Goal: Task Accomplishment & Management: Manage account settings

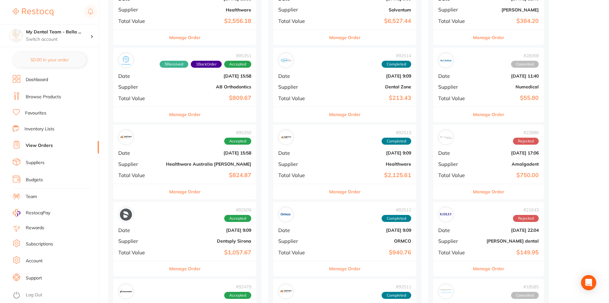
click at [187, 190] on button "Manage Order" at bounding box center [184, 191] width 31 height 15
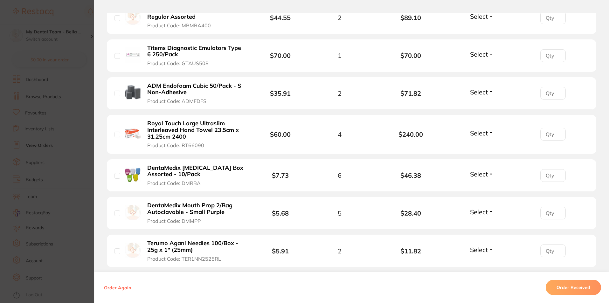
scroll to position [259, 0]
click at [85, 19] on section "Order ID: Restocq- 95350 Order Information Accepted Order Order Date [DATE] 15:…" at bounding box center [304, 151] width 609 height 303
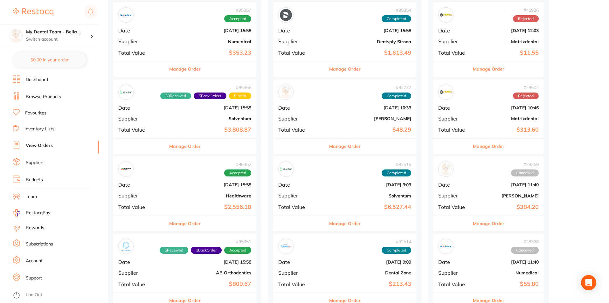
scroll to position [127, 0]
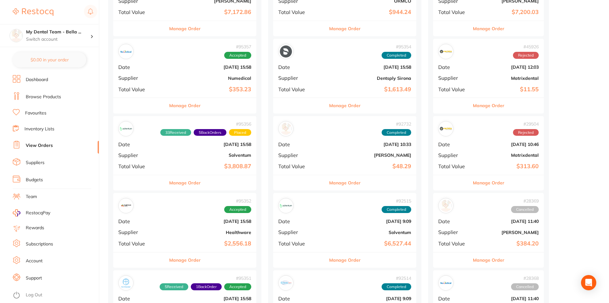
click at [188, 261] on button "Manage Order" at bounding box center [184, 259] width 31 height 15
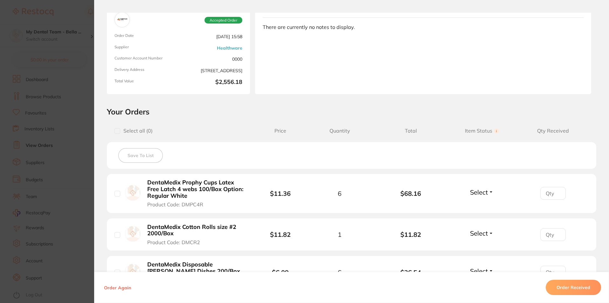
scroll to position [95, 0]
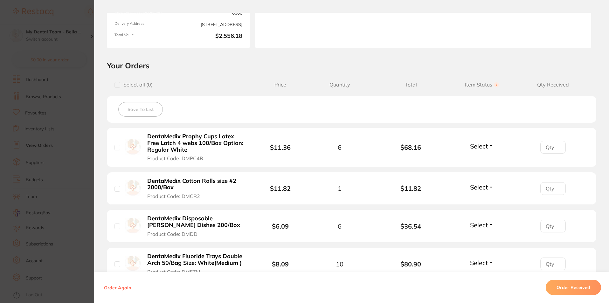
click at [474, 146] on span "Select" at bounding box center [479, 146] width 18 height 8
click at [482, 141] on span "Received" at bounding box center [482, 141] width 16 height 0
click at [477, 189] on span "Select" at bounding box center [479, 187] width 18 height 8
click at [480, 200] on span "Received" at bounding box center [482, 200] width 16 height 5
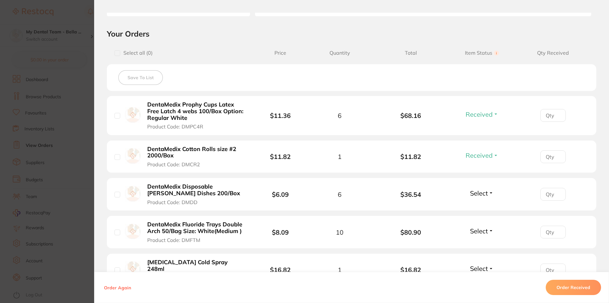
click at [483, 192] on span "Select" at bounding box center [479, 193] width 18 height 8
click at [490, 209] on ul "Received Back Order" at bounding box center [482, 212] width 24 height 24
click at [481, 206] on span "Received" at bounding box center [482, 206] width 16 height 5
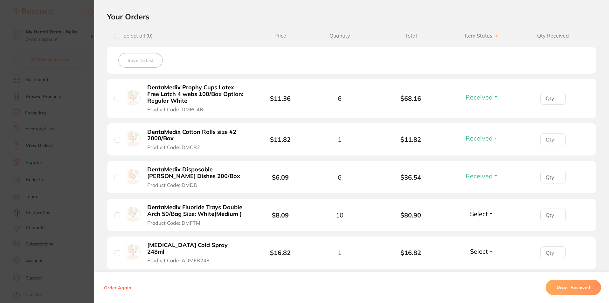
scroll to position [159, 0]
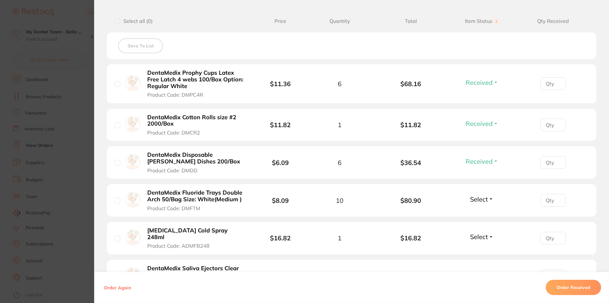
click at [481, 197] on span "Select" at bounding box center [479, 199] width 18 height 8
click at [480, 211] on span "Received" at bounding box center [482, 213] width 16 height 5
click at [481, 234] on span "Select" at bounding box center [479, 237] width 18 height 8
click at [481, 248] on span "Received" at bounding box center [482, 250] width 16 height 5
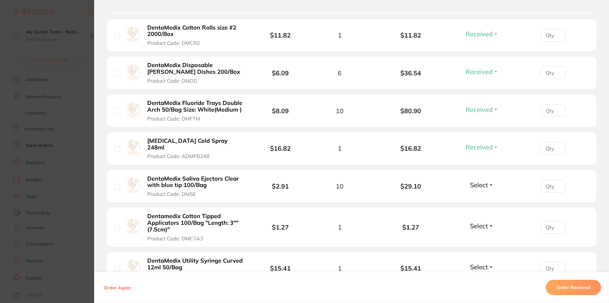
scroll to position [254, 0]
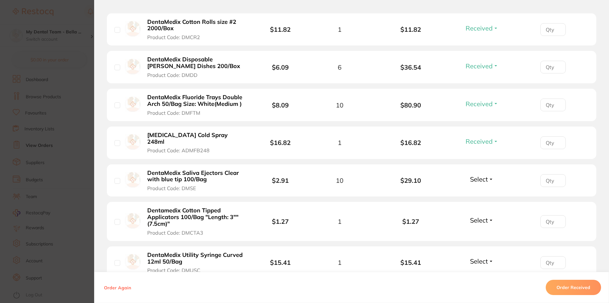
click at [474, 175] on span "Select" at bounding box center [479, 179] width 18 height 8
click at [474, 190] on span "Received" at bounding box center [482, 192] width 16 height 5
click at [471, 216] on span "Select" at bounding box center [479, 220] width 18 height 8
click at [485, 229] on button "Received" at bounding box center [482, 234] width 16 height 10
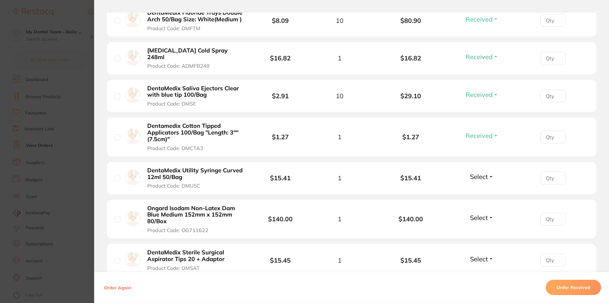
scroll to position [350, 0]
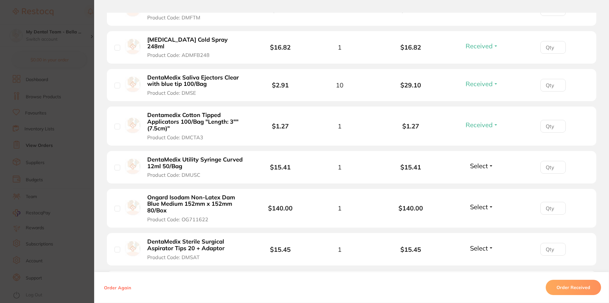
click at [477, 163] on span "Select" at bounding box center [479, 166] width 18 height 8
click at [480, 177] on span "Received" at bounding box center [482, 179] width 16 height 5
click at [480, 203] on span "Select" at bounding box center [479, 207] width 18 height 8
click at [481, 218] on span "Received" at bounding box center [482, 220] width 16 height 5
click at [483, 244] on span "Select" at bounding box center [479, 248] width 18 height 8
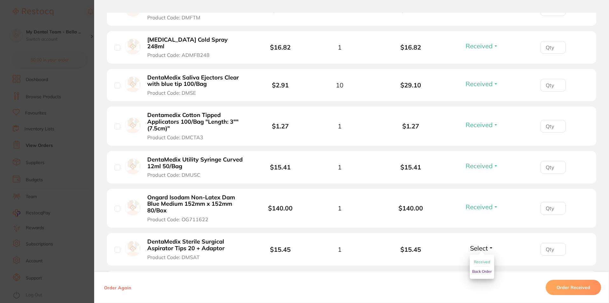
click at [481, 259] on span "Received" at bounding box center [482, 261] width 16 height 5
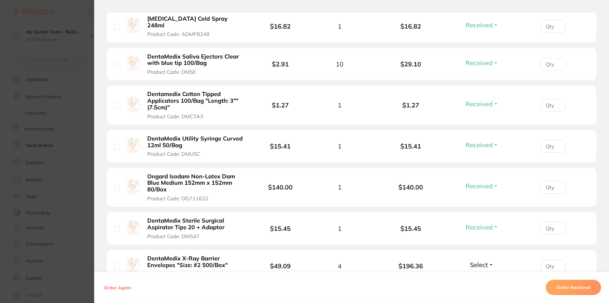
scroll to position [382, 0]
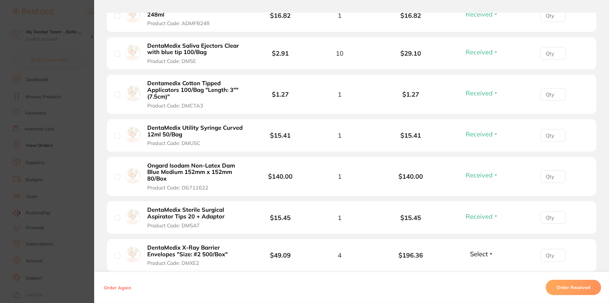
click at [474, 250] on span "Select" at bounding box center [479, 254] width 18 height 8
click at [476, 265] on span "Received" at bounding box center [482, 267] width 16 height 5
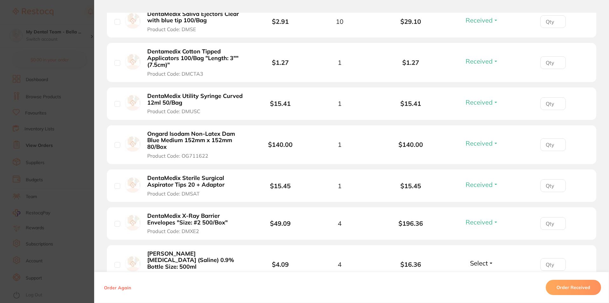
click at [475, 259] on span "Select" at bounding box center [479, 263] width 18 height 8
click at [475, 272] on button "Received" at bounding box center [482, 277] width 16 height 10
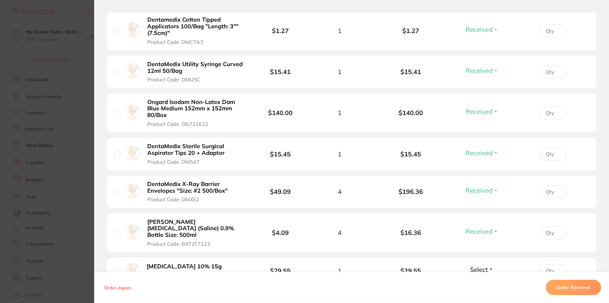
click at [488, 266] on button "Select" at bounding box center [481, 270] width 27 height 8
click at [475, 281] on span "Received" at bounding box center [482, 283] width 16 height 5
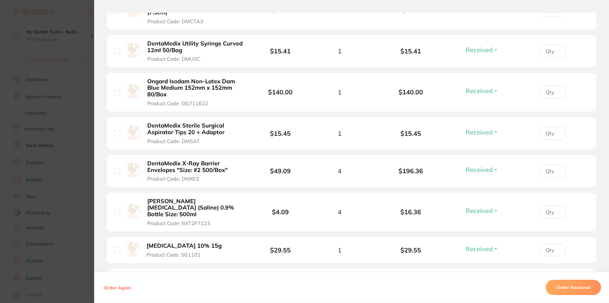
scroll to position [477, 0]
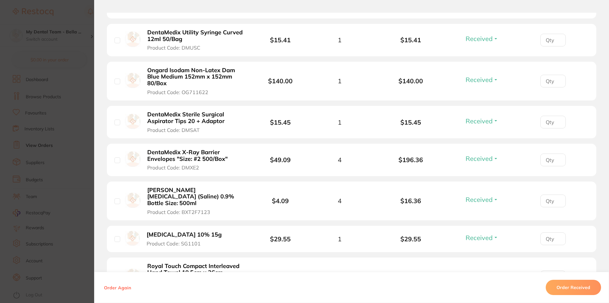
click at [473, 272] on span "Select" at bounding box center [479, 276] width 18 height 8
click at [483, 272] on span "Select" at bounding box center [479, 276] width 18 height 8
click at [481, 287] on span "Received" at bounding box center [482, 289] width 16 height 5
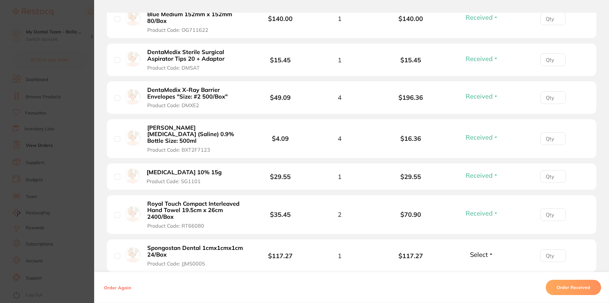
scroll to position [541, 0]
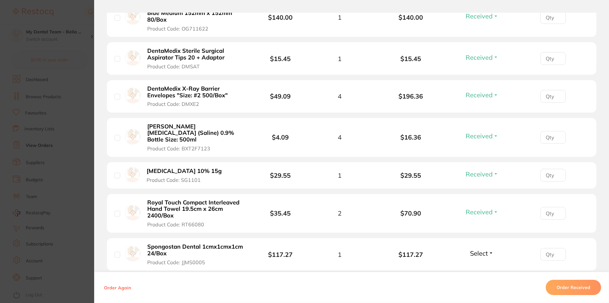
click at [477, 249] on span "Select" at bounding box center [479, 253] width 18 height 8
click at [481, 265] on span "Received" at bounding box center [482, 267] width 16 height 5
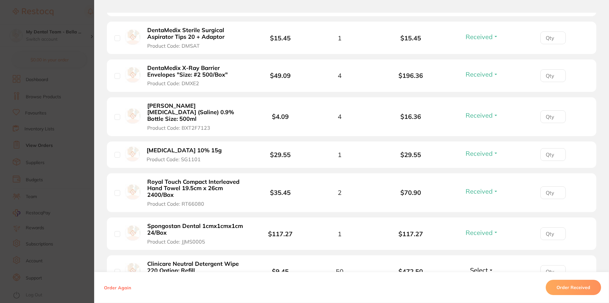
scroll to position [572, 0]
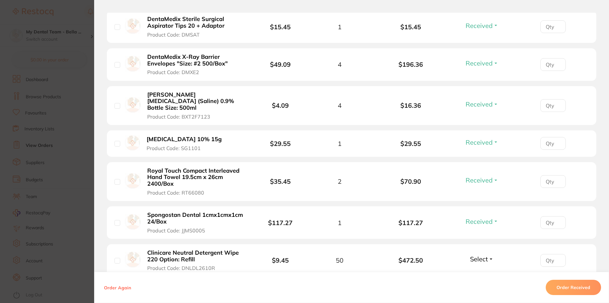
click at [474, 255] on span "Select" at bounding box center [479, 259] width 18 height 8
click at [476, 270] on span "Received" at bounding box center [482, 272] width 16 height 5
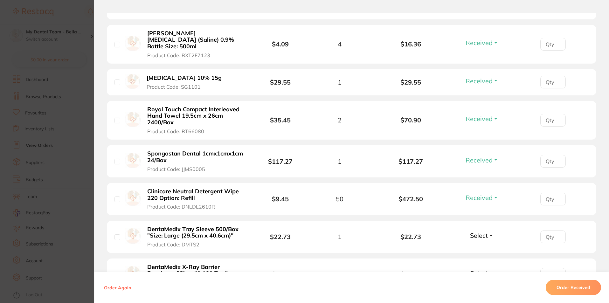
scroll to position [636, 0]
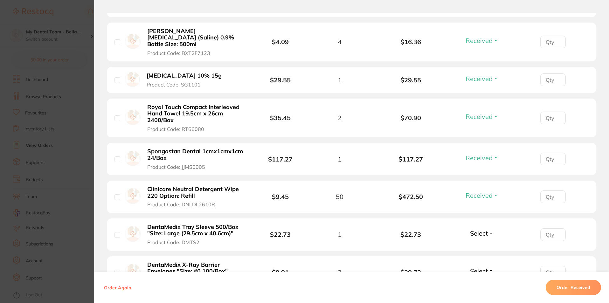
click at [481, 229] on span "Select" at bounding box center [479, 233] width 18 height 8
click at [482, 245] on span "Received" at bounding box center [482, 247] width 16 height 5
click at [481, 267] on span "Select" at bounding box center [479, 271] width 18 height 8
click at [476, 282] on span "Received" at bounding box center [482, 284] width 16 height 5
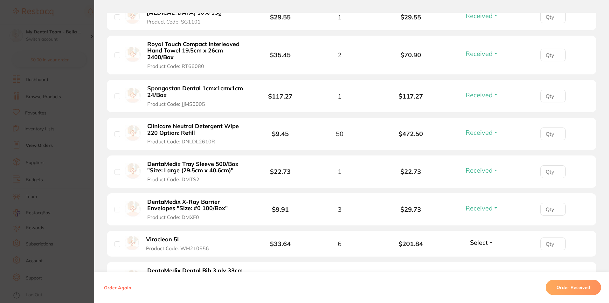
scroll to position [700, 0]
click at [484, 238] on span "Select" at bounding box center [479, 242] width 18 height 8
click at [483, 251] on button "Received" at bounding box center [482, 256] width 16 height 10
click at [480, 273] on span "Select" at bounding box center [479, 277] width 18 height 8
click at [479, 286] on button "Received" at bounding box center [482, 291] width 16 height 10
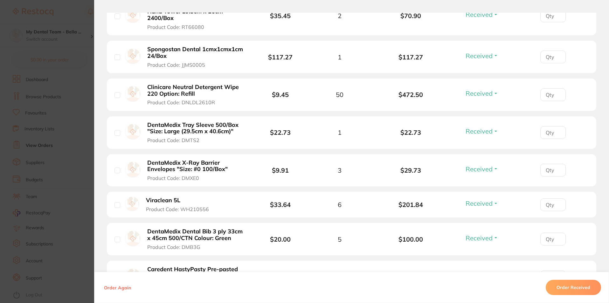
scroll to position [763, 0]
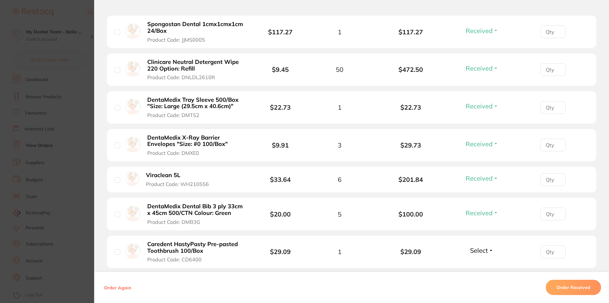
click at [480, 246] on span "Select" at bounding box center [479, 250] width 18 height 8
click at [480, 262] on span "Received" at bounding box center [482, 264] width 16 height 5
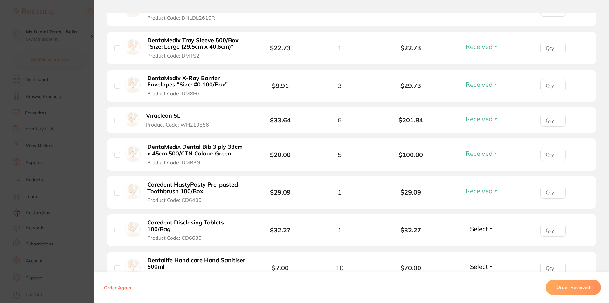
scroll to position [827, 0]
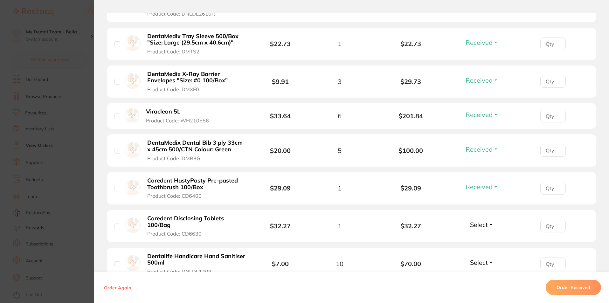
click at [484, 183] on span "Received" at bounding box center [479, 187] width 27 height 8
click at [483, 208] on span "Back Order" at bounding box center [481, 210] width 19 height 5
click at [481, 183] on span "Back Order" at bounding box center [479, 187] width 33 height 8
click at [482, 208] on span "Back Order" at bounding box center [481, 210] width 19 height 5
click at [482, 221] on span "Select" at bounding box center [479, 225] width 18 height 8
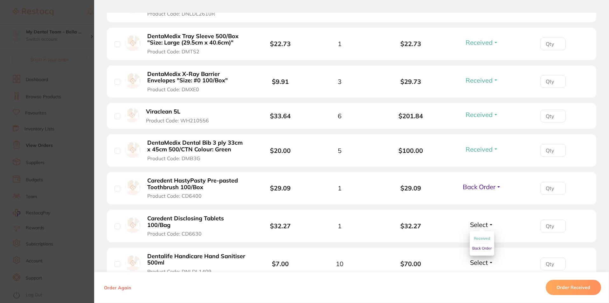
click at [486, 236] on span "Received" at bounding box center [482, 238] width 16 height 5
click at [481, 259] on span "Select" at bounding box center [479, 263] width 18 height 8
click at [480, 274] on span "Received" at bounding box center [482, 276] width 16 height 5
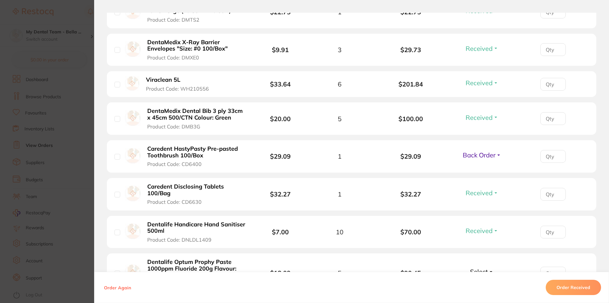
scroll to position [890, 0]
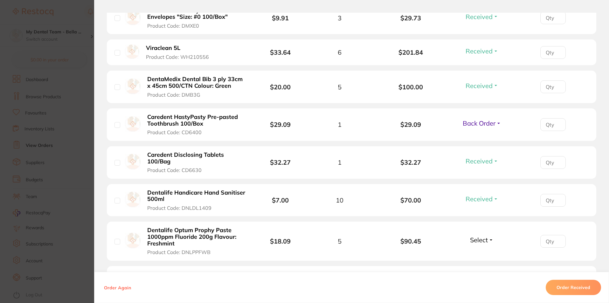
click at [477, 236] on span "Select" at bounding box center [479, 240] width 18 height 8
click at [479, 251] on span "Received" at bounding box center [482, 253] width 16 height 5
click at [488, 277] on button "Select" at bounding box center [481, 281] width 27 height 8
click at [482, 284] on div "Order Again Order Received" at bounding box center [351, 287] width 515 height 31
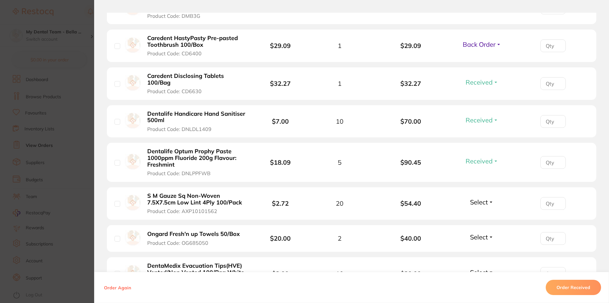
scroll to position [986, 0]
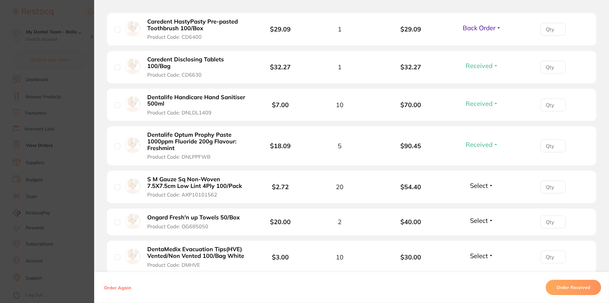
click at [477, 182] on span "Select" at bounding box center [479, 186] width 18 height 8
click at [476, 197] on span "Received" at bounding box center [482, 199] width 16 height 5
click at [473, 217] on span "Select" at bounding box center [479, 221] width 18 height 8
click at [476, 232] on span "Received" at bounding box center [482, 234] width 16 height 5
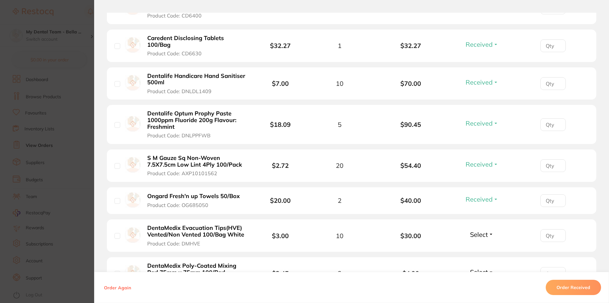
scroll to position [1018, 0]
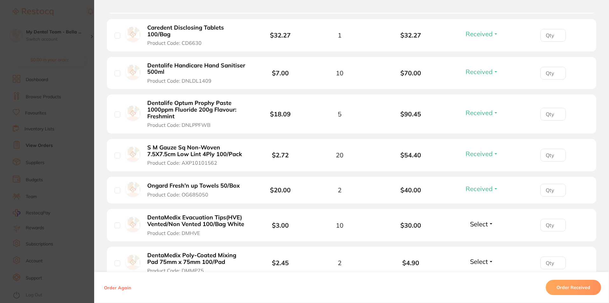
click at [481, 220] on span "Select" at bounding box center [479, 224] width 18 height 8
click at [481, 235] on span "Received" at bounding box center [482, 237] width 16 height 5
click at [478, 258] on span "Select" at bounding box center [479, 262] width 18 height 8
click at [481, 273] on span "Received" at bounding box center [482, 275] width 16 height 5
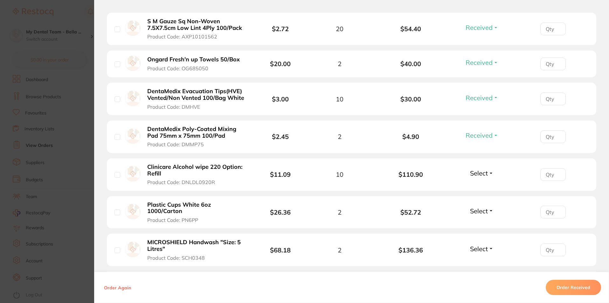
scroll to position [1145, 0]
click at [475, 168] on span "Select" at bounding box center [479, 172] width 18 height 8
click at [481, 183] on span "Received" at bounding box center [482, 185] width 16 height 5
click at [477, 206] on span "Select" at bounding box center [479, 210] width 18 height 8
click at [479, 219] on button "Received" at bounding box center [482, 224] width 16 height 10
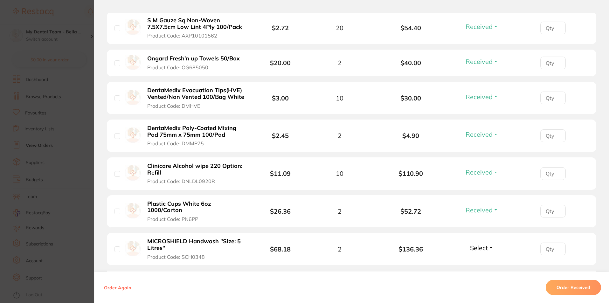
click at [480, 244] on span "Select" at bounding box center [479, 248] width 18 height 8
click at [482, 259] on span "Received" at bounding box center [482, 261] width 16 height 5
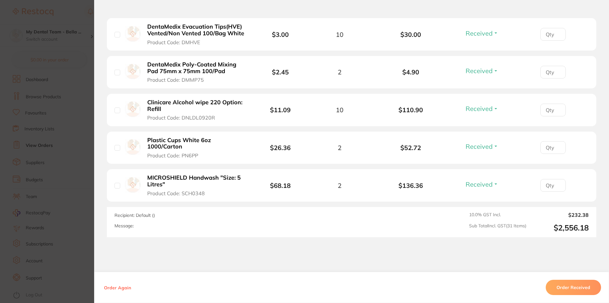
click at [483, 180] on span "Received" at bounding box center [479, 184] width 27 height 8
click at [482, 205] on span "Back Order" at bounding box center [481, 207] width 19 height 5
click at [77, 192] on section "Order ID: Restocq- 95352 Order Information 29 Received 2 Back Orders Accepted O…" at bounding box center [304, 151] width 609 height 303
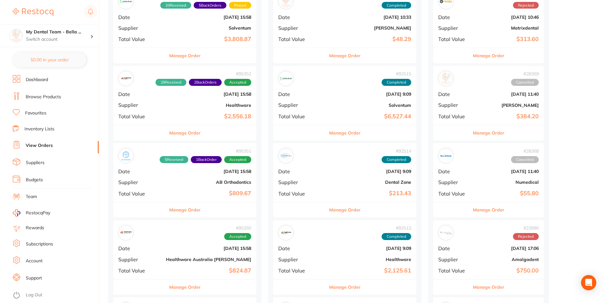
scroll to position [318, 0]
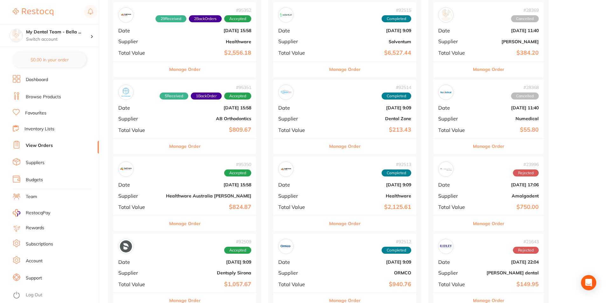
click at [176, 222] on button "Manage Order" at bounding box center [184, 223] width 31 height 15
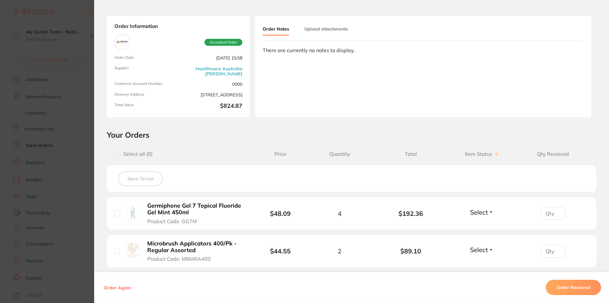
scroll to position [64, 0]
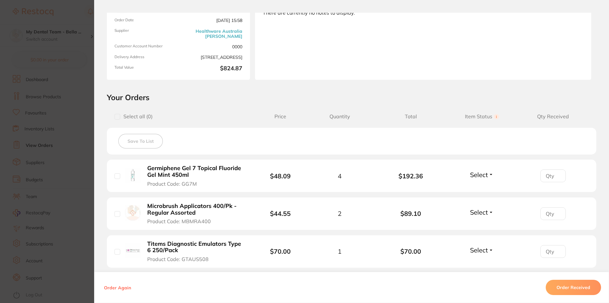
click at [493, 174] on button "Select" at bounding box center [481, 175] width 27 height 8
click at [484, 187] on span "Received" at bounding box center [482, 188] width 16 height 5
click at [477, 216] on span "Select" at bounding box center [479, 212] width 18 height 8
click at [481, 226] on span "Received" at bounding box center [482, 226] width 16 height 5
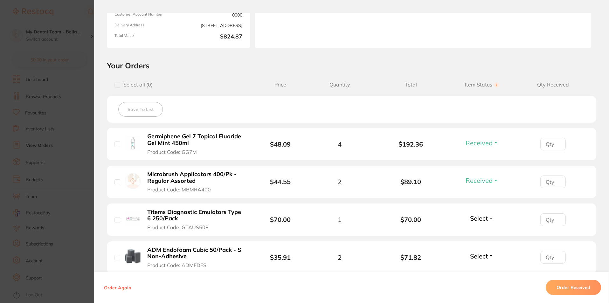
click at [481, 220] on span "Select" at bounding box center [479, 218] width 18 height 8
click at [480, 229] on button "Received" at bounding box center [482, 232] width 16 height 10
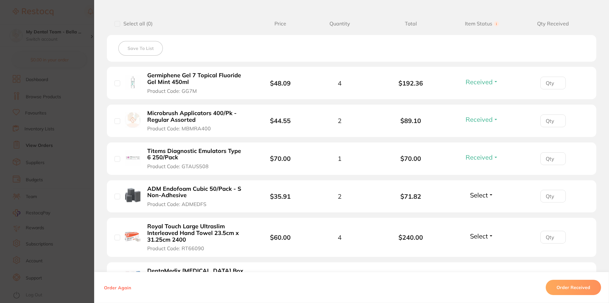
scroll to position [159, 0]
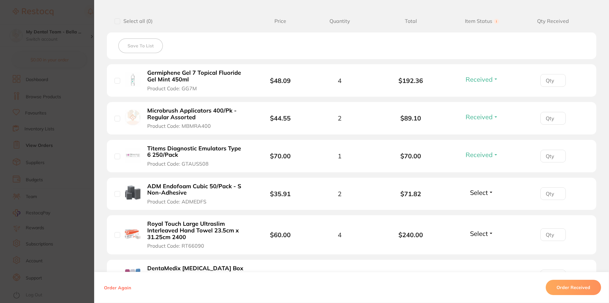
click at [480, 193] on span "Select" at bounding box center [479, 193] width 18 height 8
click at [480, 207] on span "Received" at bounding box center [482, 206] width 16 height 5
click at [477, 231] on span "Select" at bounding box center [479, 234] width 18 height 8
click at [479, 246] on span "Received" at bounding box center [482, 247] width 16 height 5
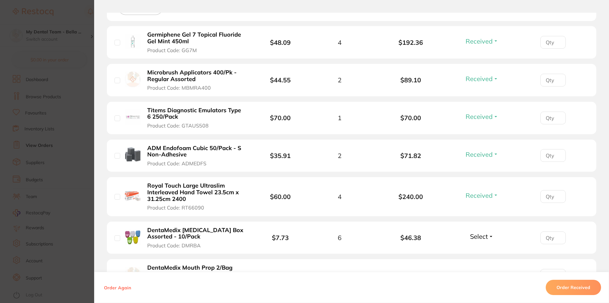
scroll to position [223, 0]
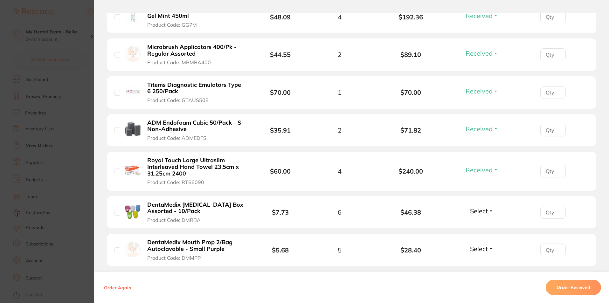
click at [472, 214] on span "Select" at bounding box center [479, 211] width 18 height 8
click at [477, 225] on span "Received" at bounding box center [482, 224] width 16 height 5
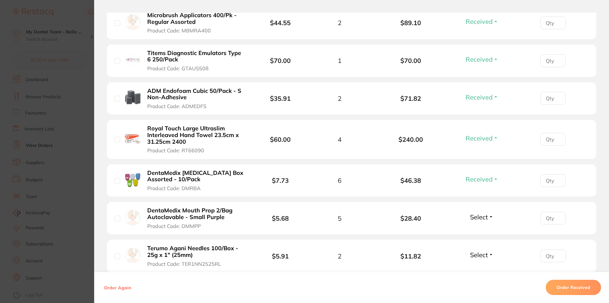
click at [481, 218] on span "Select" at bounding box center [479, 217] width 18 height 8
click at [484, 232] on span "Received" at bounding box center [482, 230] width 16 height 5
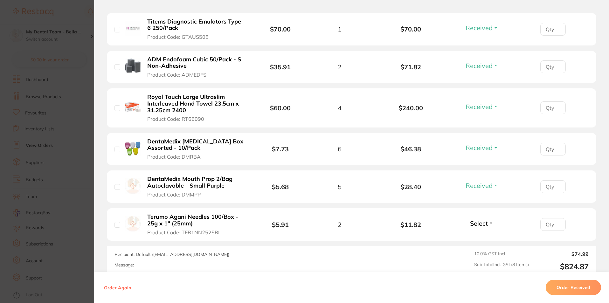
scroll to position [318, 0]
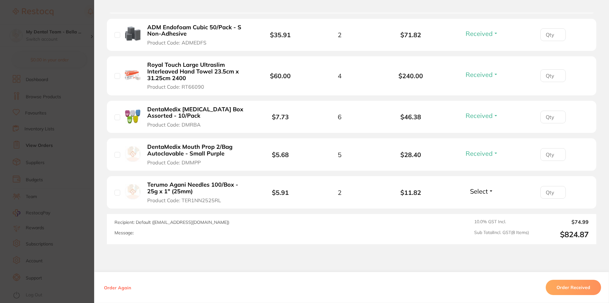
click at [481, 191] on span "Select" at bounding box center [479, 191] width 18 height 8
click at [481, 203] on span "Received" at bounding box center [482, 205] width 16 height 5
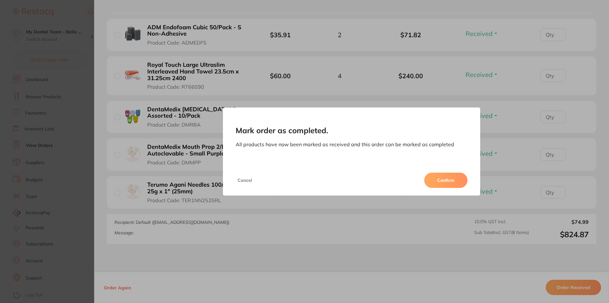
click at [456, 181] on button "Confirm" at bounding box center [445, 180] width 43 height 15
